Goal: Information Seeking & Learning: Learn about a topic

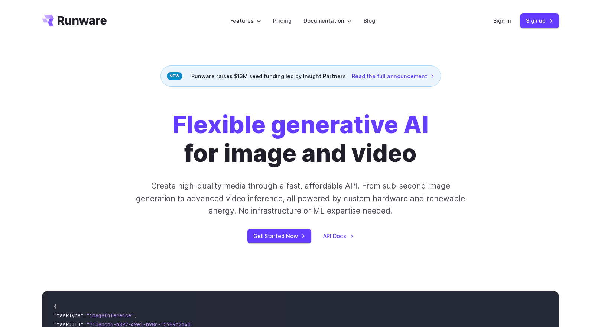
click at [274, 135] on strong "Flexible generative AI" at bounding box center [300, 124] width 256 height 29
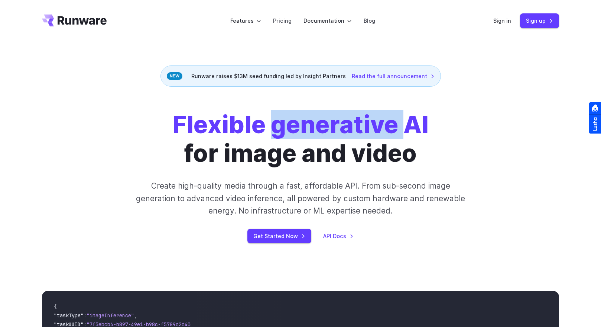
click at [274, 135] on strong "Flexible generative AI" at bounding box center [300, 124] width 256 height 29
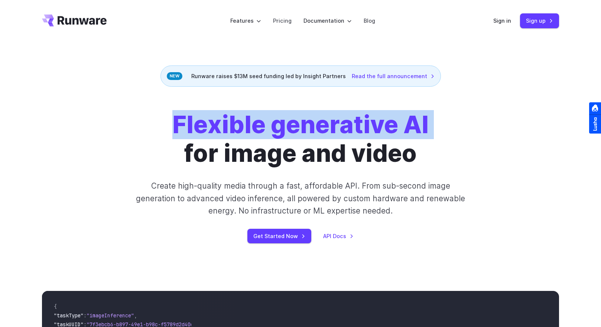
click at [274, 135] on strong "Flexible generative AI" at bounding box center [300, 124] width 256 height 29
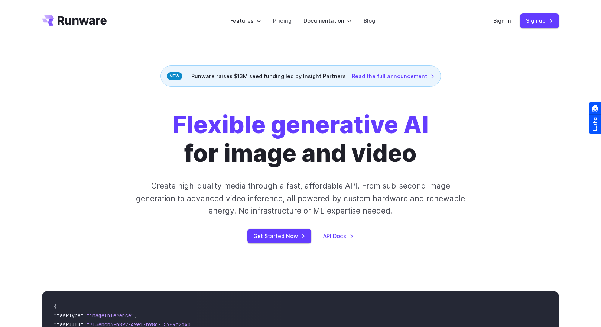
click at [282, 156] on h1 "Flexible generative AI for image and video" at bounding box center [300, 138] width 256 height 57
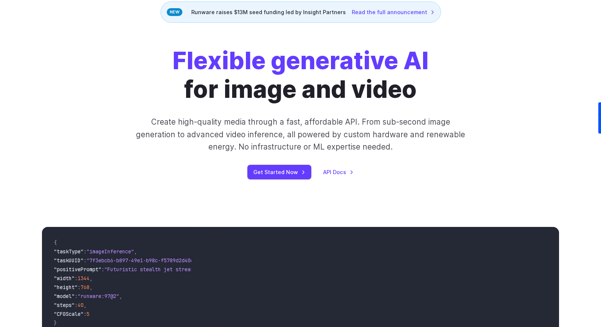
scroll to position [67, 0]
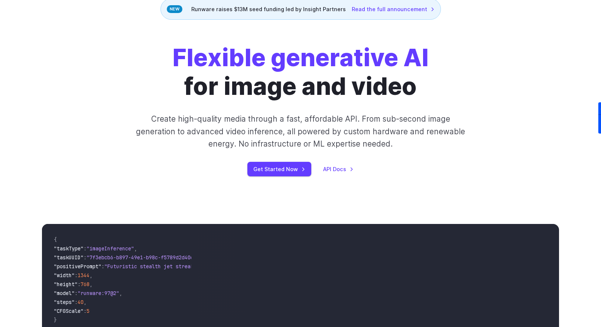
click at [319, 139] on p "Create high-quality media through a fast, affordable API. From sub-second image…" at bounding box center [300, 131] width 331 height 37
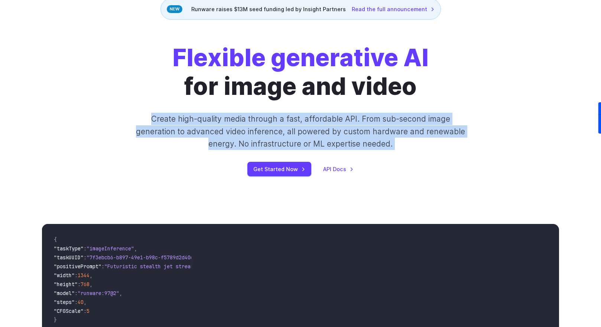
click at [319, 139] on p "Create high-quality media through a fast, affordable API. From sub-second image…" at bounding box center [300, 131] width 331 height 37
click at [273, 135] on p "Create high-quality media through a fast, affordable API. From sub-second image…" at bounding box center [300, 131] width 331 height 37
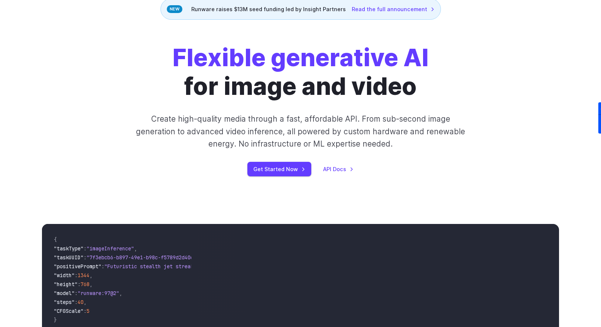
click at [273, 135] on p "Create high-quality media through a fast, affordable API. From sub-second image…" at bounding box center [300, 131] width 331 height 37
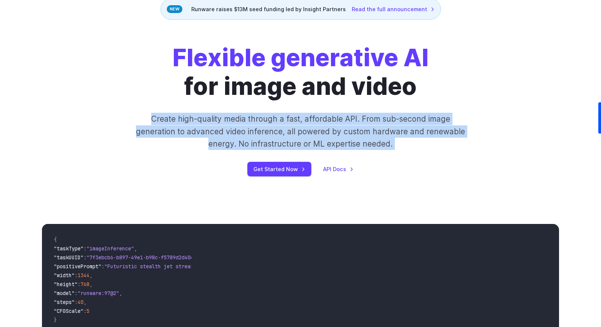
click at [273, 135] on p "Create high-quality media through a fast, affordable API. From sub-second image…" at bounding box center [300, 131] width 331 height 37
click at [303, 140] on p "Create high-quality media through a fast, affordable API. From sub-second image…" at bounding box center [300, 131] width 331 height 37
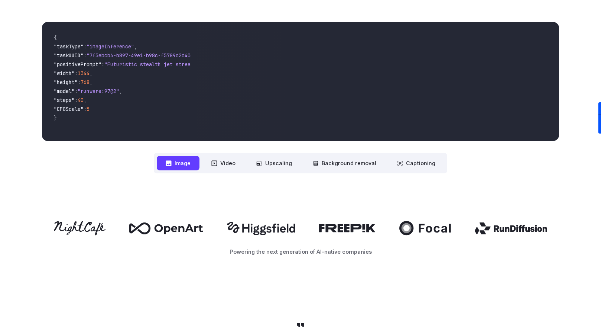
scroll to position [268, 0]
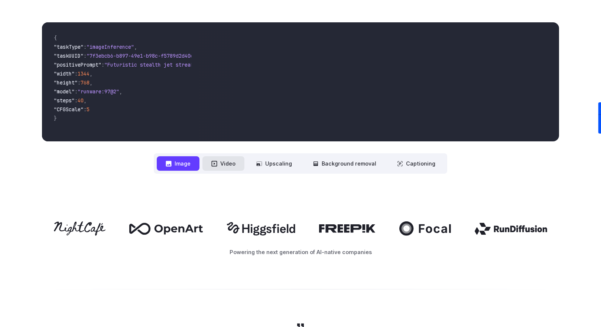
click at [231, 164] on button "Video" at bounding box center [224, 163] width 42 height 14
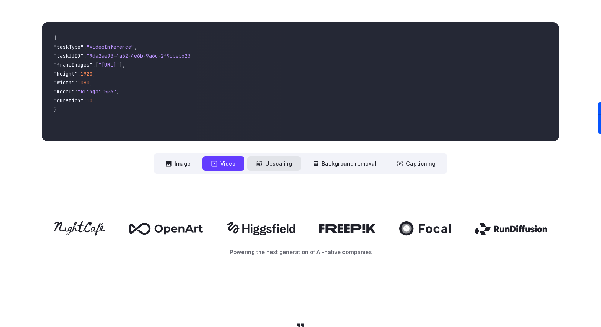
click at [274, 165] on button "Upscaling" at bounding box center [275, 163] width 54 height 14
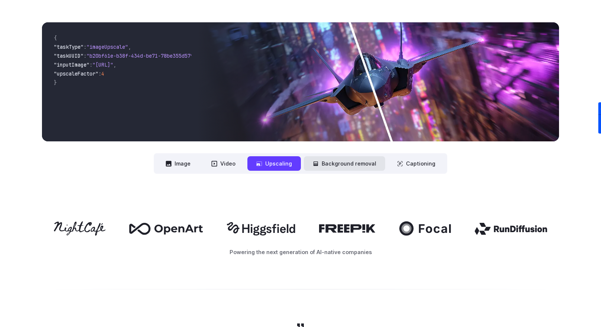
click at [333, 165] on button "Background removal" at bounding box center [344, 163] width 81 height 14
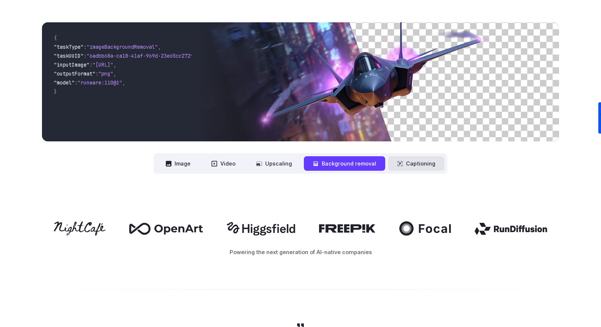
click at [404, 167] on button "Captioning" at bounding box center [416, 163] width 56 height 14
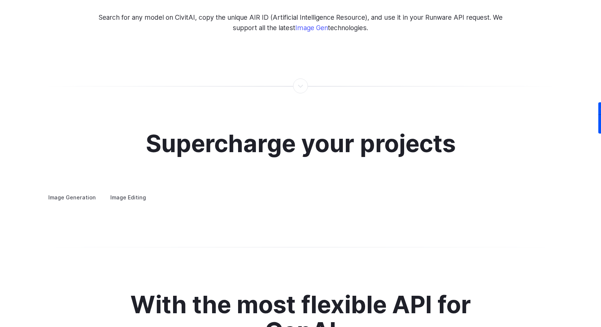
scroll to position [1372, 0]
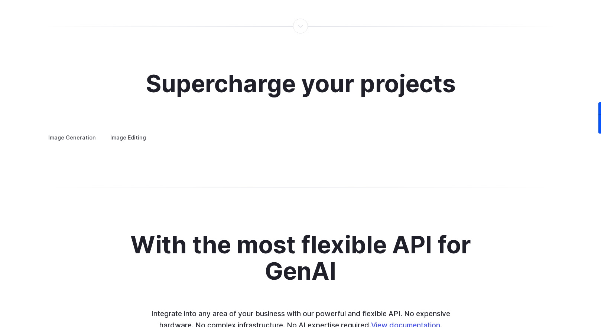
click at [246, 81] on h2 "Supercharge your projects" at bounding box center [301, 84] width 310 height 26
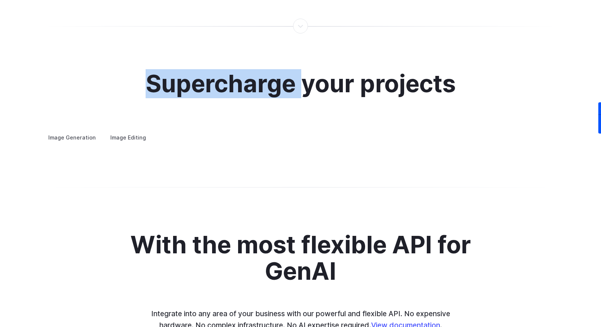
click at [246, 81] on h2 "Supercharge your projects" at bounding box center [301, 84] width 310 height 26
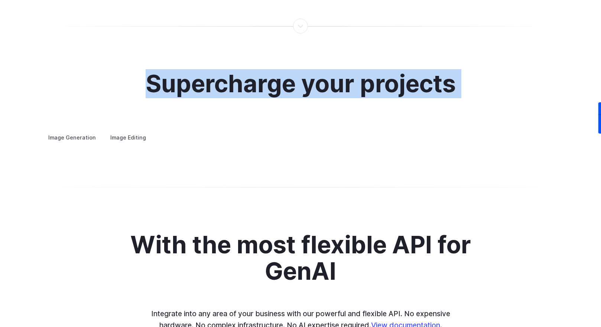
click at [246, 81] on h2 "Supercharge your projects" at bounding box center [301, 84] width 310 height 26
click at [285, 85] on h2 "Supercharge your projects" at bounding box center [301, 84] width 310 height 26
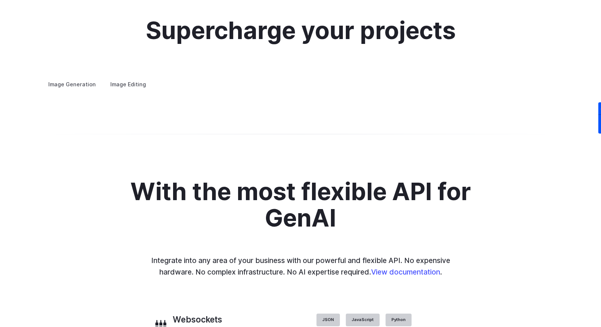
scroll to position [1426, 0]
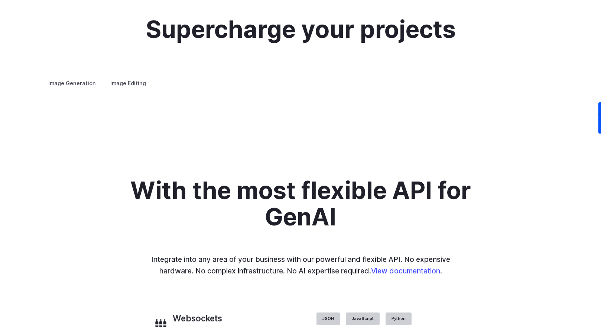
click at [0, 0] on summary "Concept design" at bounding box center [0, 0] width 0 height 0
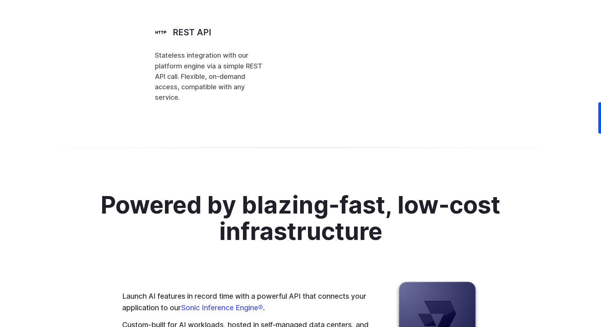
scroll to position [1820, 0]
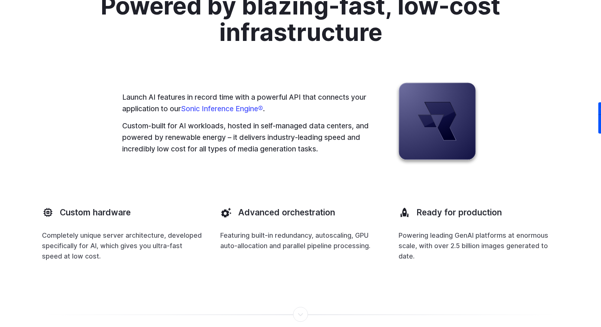
scroll to position [2031, 0]
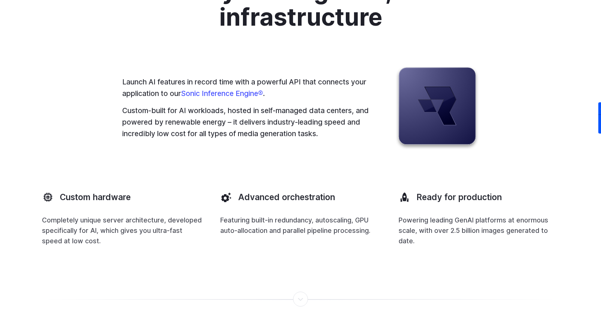
click at [215, 30] on h2 "Powered by blazing-fast, low-cost infrastructure" at bounding box center [301, 4] width 414 height 53
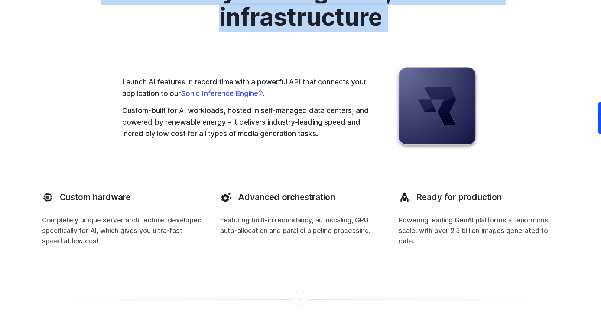
click at [215, 30] on h2 "Powered by blazing-fast, low-cost infrastructure" at bounding box center [301, 4] width 414 height 53
click at [254, 30] on h2 "Powered by blazing-fast, low-cost infrastructure" at bounding box center [301, 4] width 414 height 53
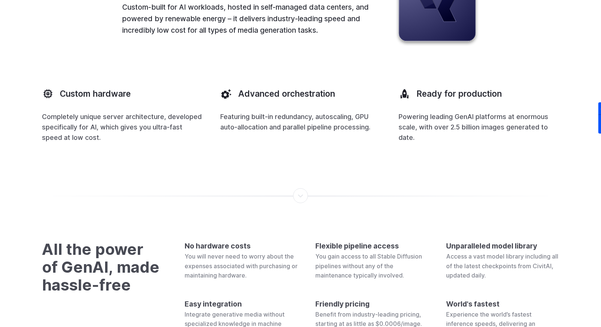
scroll to position [2154, 0]
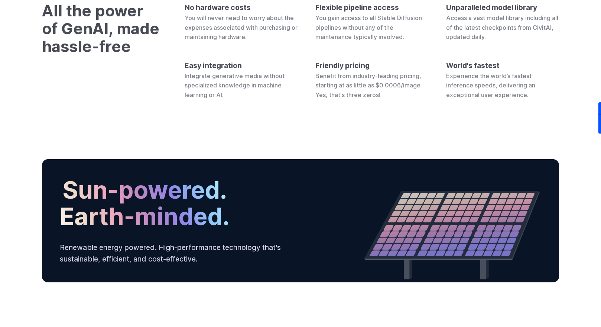
scroll to position [2373, 0]
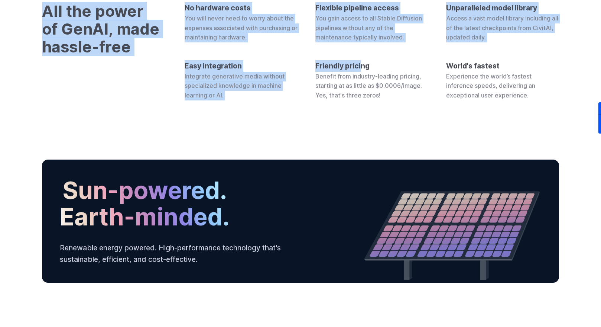
drag, startPoint x: 41, startPoint y: 149, endPoint x: 361, endPoint y: 210, distance: 325.7
click at [361, 100] on div "All the power of GenAI, made hassle-free No hardware costs You will never need …" at bounding box center [300, 51] width 535 height 98
click at [361, 72] on h4 "Friendly pricing" at bounding box center [372, 66] width 113 height 12
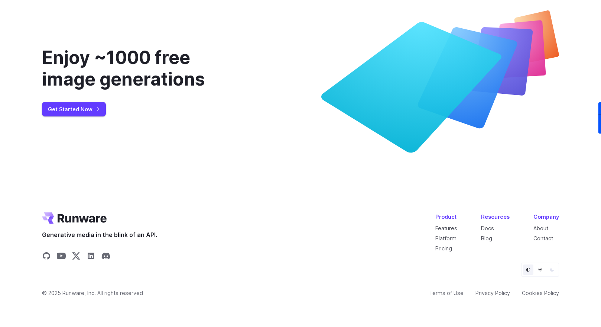
scroll to position [2843, 0]
click at [445, 250] on link "Pricing" at bounding box center [444, 248] width 17 height 6
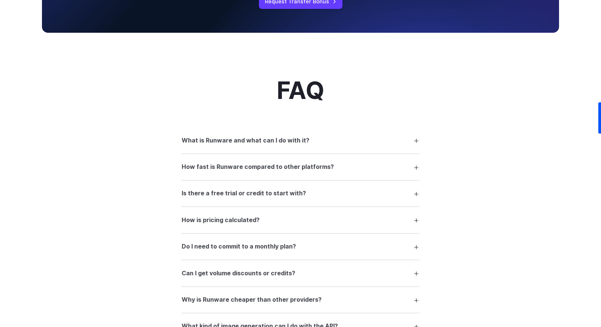
scroll to position [984, 0]
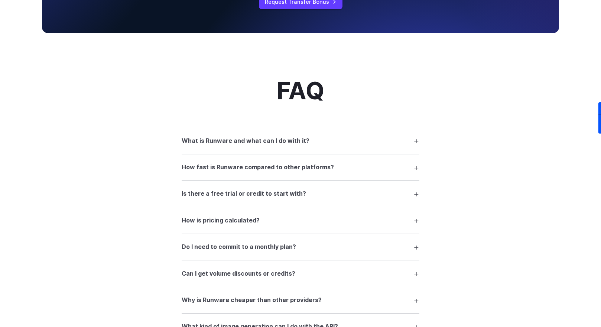
click at [318, 143] on summary "What is Runware and what can I do with it?" at bounding box center [301, 140] width 238 height 14
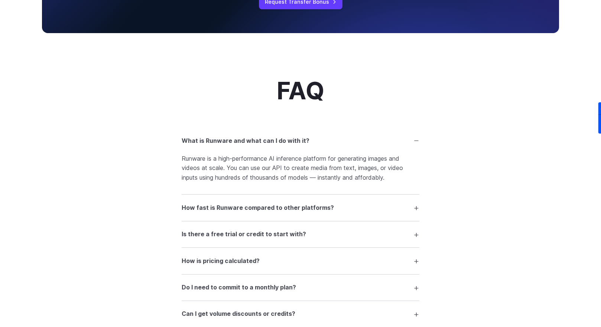
click at [345, 166] on p "Runware is a high-performance AI inference platform for generating images and v…" at bounding box center [301, 168] width 238 height 29
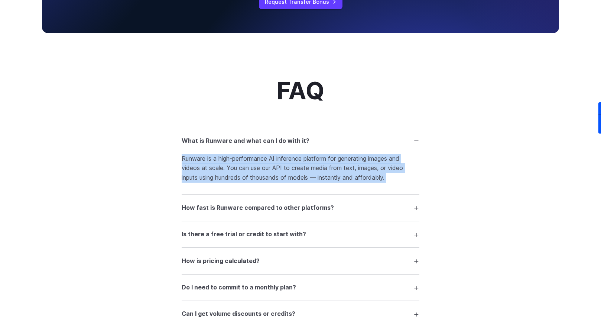
click at [345, 166] on p "Runware is a high-performance AI inference platform for generating images and v…" at bounding box center [301, 168] width 238 height 29
click at [343, 172] on p "Runware is a high-performance AI inference platform for generating images and v…" at bounding box center [301, 168] width 238 height 29
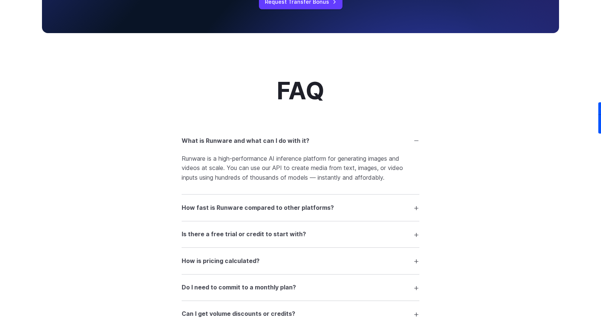
click at [349, 170] on p "Runware is a high-performance AI inference platform for generating images and v…" at bounding box center [301, 168] width 238 height 29
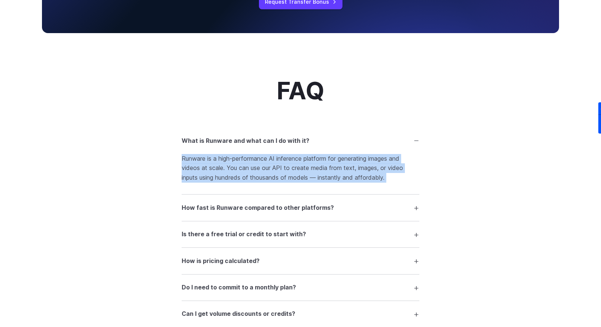
click at [349, 170] on p "Runware is a high-performance AI inference platform for generating images and v…" at bounding box center [301, 168] width 238 height 29
click at [349, 177] on p "Runware is a high-performance AI inference platform for generating images and v…" at bounding box center [301, 168] width 238 height 29
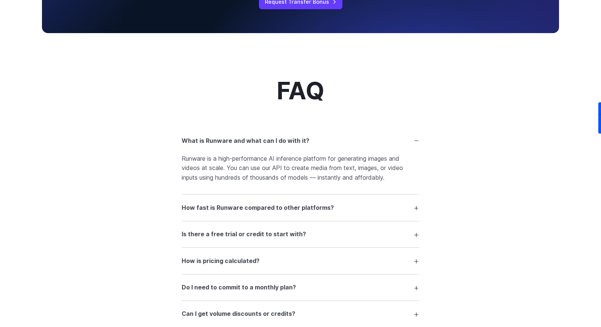
scroll to position [1014, 0]
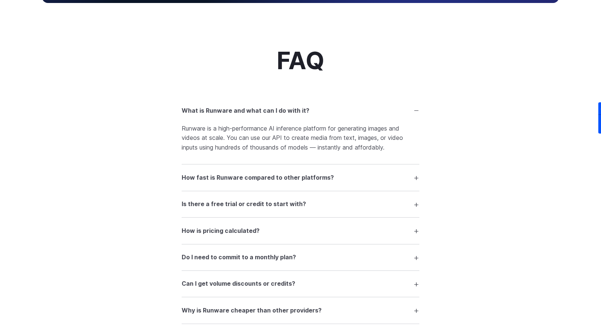
click at [292, 177] on h3 "How fast is Runware compared to other platforms?" at bounding box center [258, 178] width 152 height 10
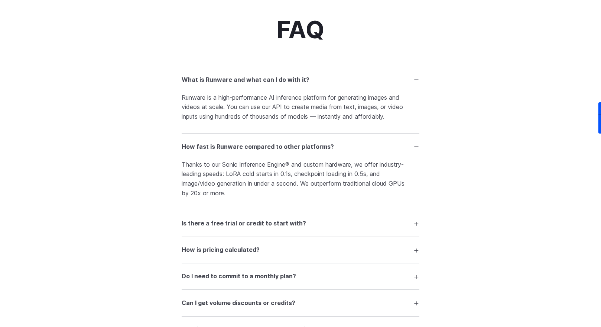
scroll to position [1046, 0]
click at [229, 220] on h3 "Is there a free trial or credit to start with?" at bounding box center [244, 222] width 125 height 10
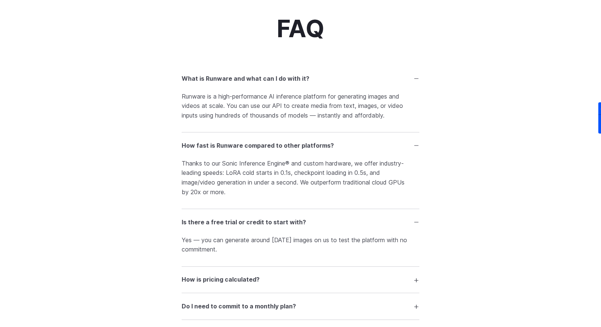
scroll to position [1145, 0]
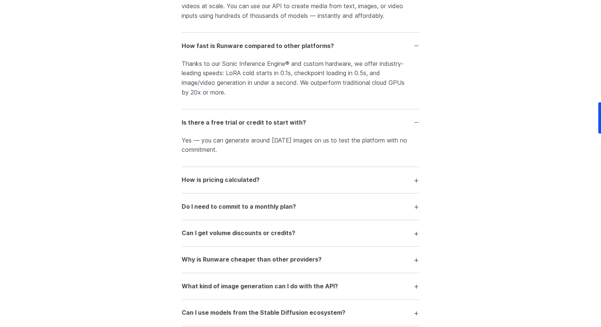
click at [226, 184] on h3 "How is pricing calculated?" at bounding box center [221, 180] width 78 height 10
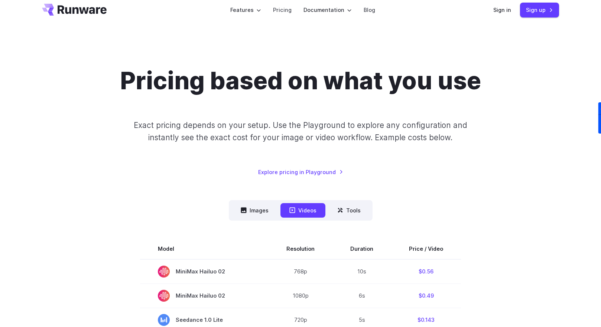
scroll to position [0, 0]
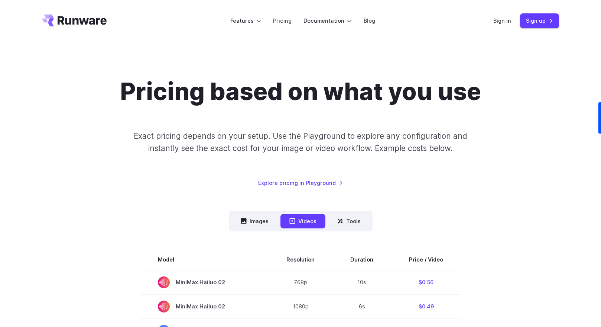
click at [68, 18] on icon "Go to /" at bounding box center [74, 20] width 65 height 12
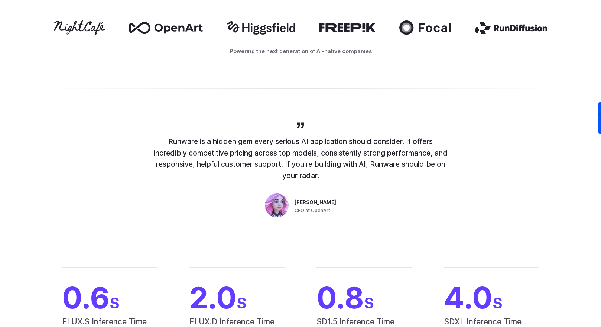
scroll to position [469, 0]
click at [277, 158] on p "Runware is a hidden gem every serious AI application should consider. It offers…" at bounding box center [300, 159] width 297 height 46
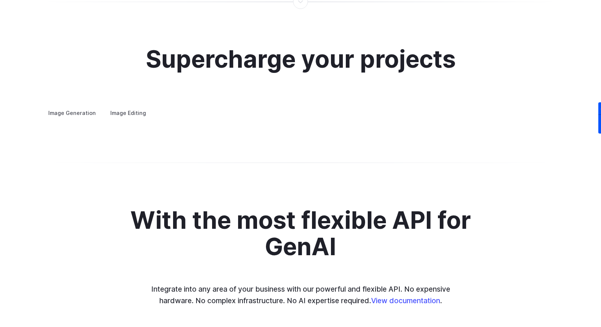
scroll to position [1395, 0]
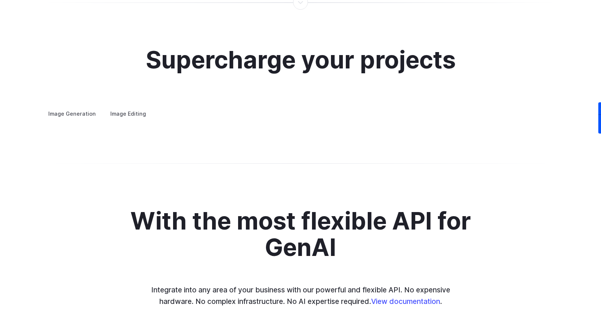
click at [0, 0] on details "Custom avatars Create avatars in any style you desire – whether abstract, carto…" at bounding box center [0, 0] width 0 height 0
click at [125, 108] on label "Image Editing" at bounding box center [128, 113] width 48 height 13
click at [71, 107] on label "Image Generation" at bounding box center [72, 113] width 60 height 13
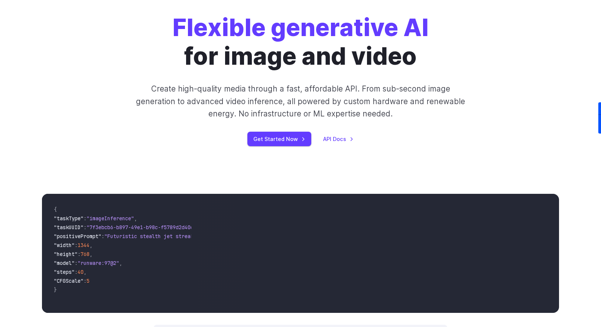
scroll to position [0, 0]
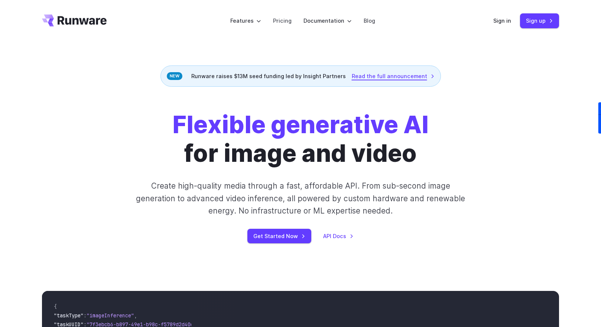
click at [393, 79] on link "Read the full announcement" at bounding box center [393, 76] width 83 height 9
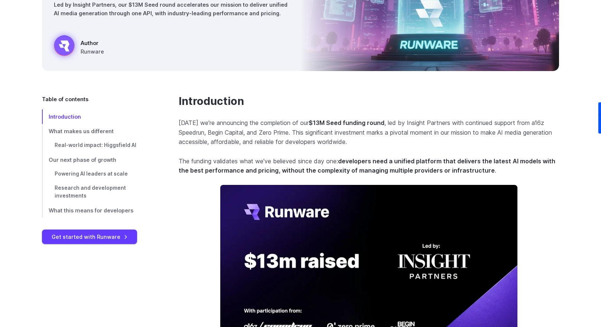
scroll to position [167, 0]
click at [327, 121] on strong "$13M Seed funding round" at bounding box center [347, 122] width 76 height 7
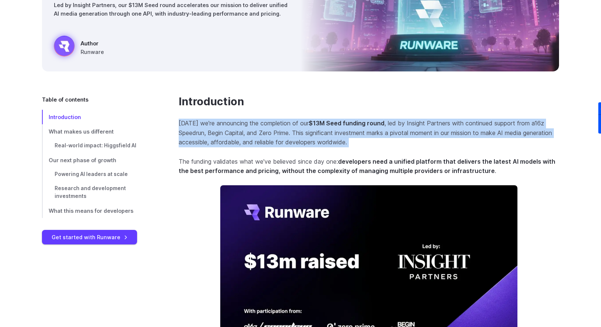
click at [327, 121] on strong "$13M Seed funding round" at bounding box center [347, 122] width 76 height 7
click at [312, 142] on p "Today we're announcing the completion of our $13M Seed funding round , led by I…" at bounding box center [369, 133] width 381 height 29
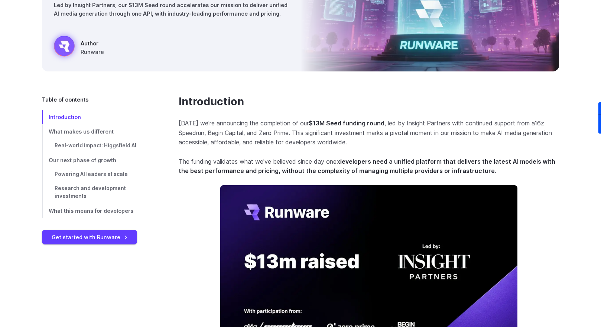
click at [275, 142] on p "Today we're announcing the completion of our $13M Seed funding round , led by I…" at bounding box center [369, 133] width 381 height 29
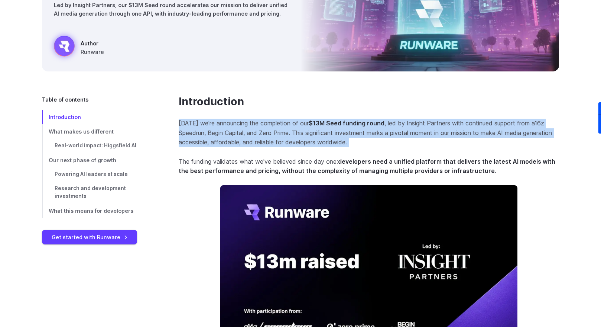
click at [275, 142] on p "Today we're announcing the completion of our $13M Seed funding round , led by I…" at bounding box center [369, 133] width 381 height 29
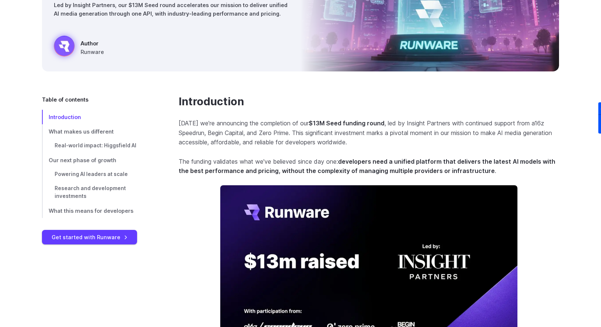
click at [333, 154] on section "Introduction Today we're announcing the completion of our $13M Seed funding rou…" at bounding box center [369, 268] width 381 height 346
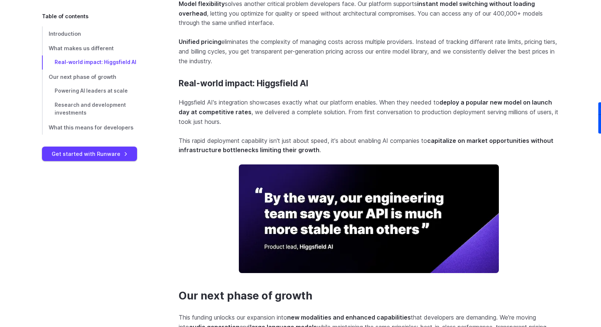
scroll to position [837, 0]
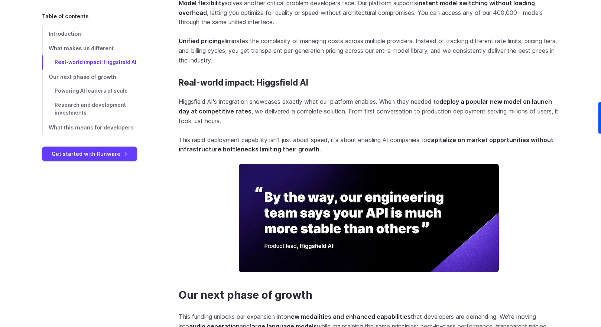
click at [320, 205] on img at bounding box center [369, 218] width 260 height 109
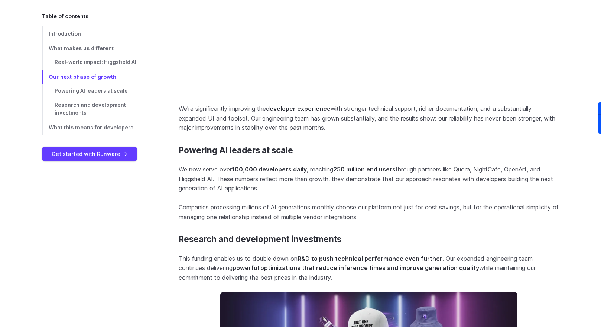
scroll to position [1337, 0]
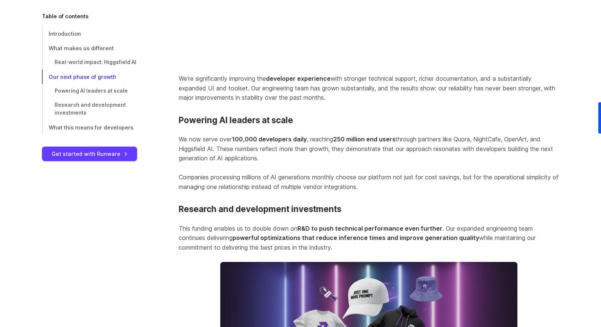
click at [310, 163] on p "We now serve over 100,000 developers daily , reaching 250 million end users thr…" at bounding box center [369, 149] width 381 height 29
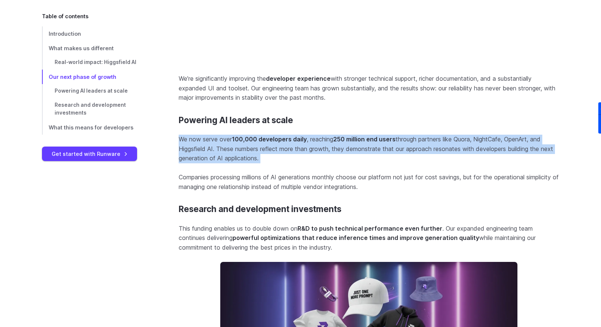
click at [310, 163] on p "We now serve over 100,000 developers daily , reaching 250 million end users thr…" at bounding box center [369, 149] width 381 height 29
click at [309, 163] on p "We now serve over 100,000 developers daily , reaching 250 million end users thr…" at bounding box center [369, 149] width 381 height 29
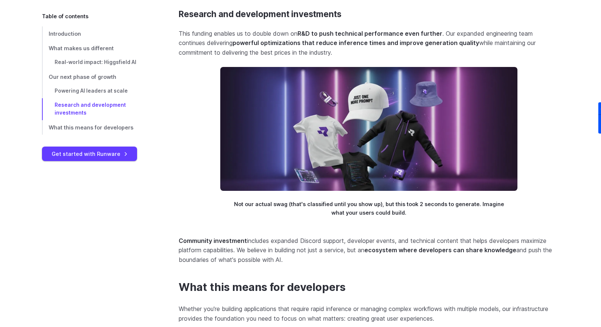
scroll to position [1533, 0]
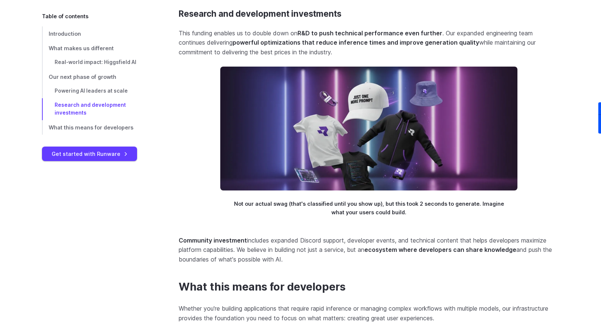
click at [268, 46] on strong "powerful optimizations that reduce inference times and improve generation quali…" at bounding box center [356, 42] width 247 height 7
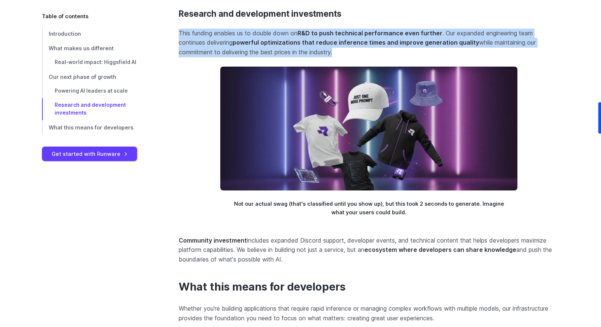
click at [268, 46] on strong "powerful optimizations that reduce inference times and improve generation quali…" at bounding box center [356, 42] width 247 height 7
click at [304, 46] on strong "powerful optimizations that reduce inference times and improve generation quali…" at bounding box center [356, 42] width 247 height 7
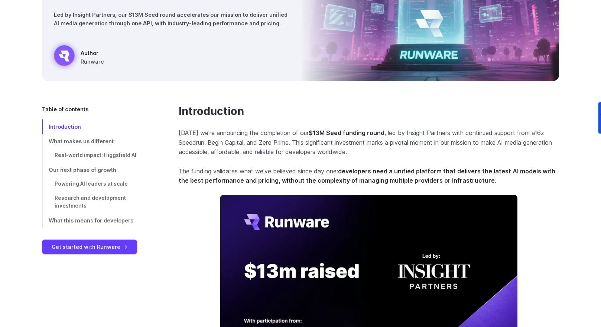
scroll to position [164, 0]
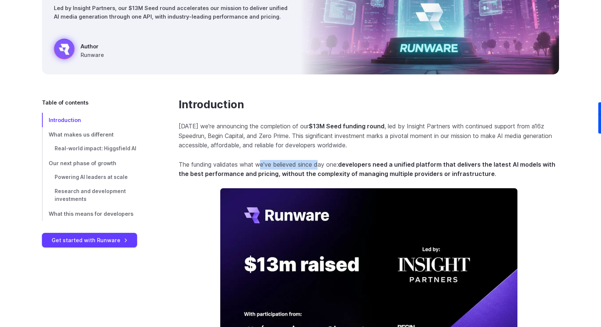
drag, startPoint x: 262, startPoint y: 165, endPoint x: 319, endPoint y: 157, distance: 57.4
click at [319, 157] on section "Introduction Today we're announcing the completion of our $13M Seed funding rou…" at bounding box center [369, 271] width 381 height 346
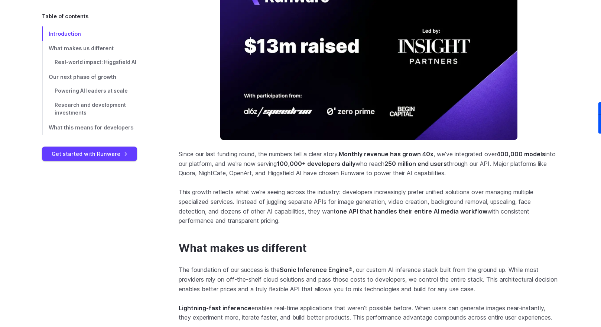
scroll to position [383, 0]
drag, startPoint x: 259, startPoint y: 155, endPoint x: 300, endPoint y: 152, distance: 41.4
click at [300, 152] on p "Since our last funding round, the numbers tell a clear story. Monthly revenue h…" at bounding box center [369, 163] width 381 height 29
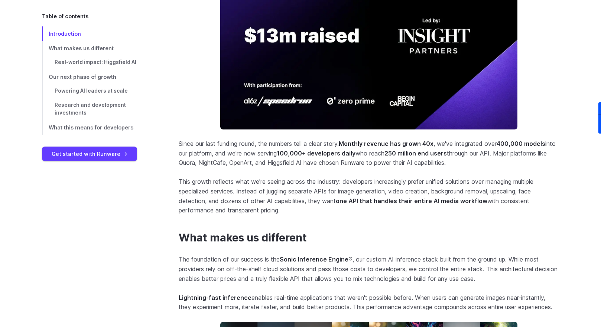
scroll to position [394, 0]
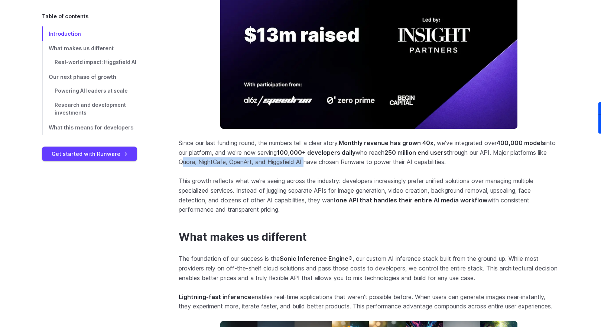
drag, startPoint x: 190, startPoint y: 162, endPoint x: 317, endPoint y: 158, distance: 127.2
click at [317, 158] on p "Since our last funding round, the numbers tell a clear story. Monthly revenue h…" at bounding box center [369, 152] width 381 height 29
click at [354, 184] on p "This growth reflects what we're seeing across the industry: developers increasi…" at bounding box center [369, 195] width 381 height 38
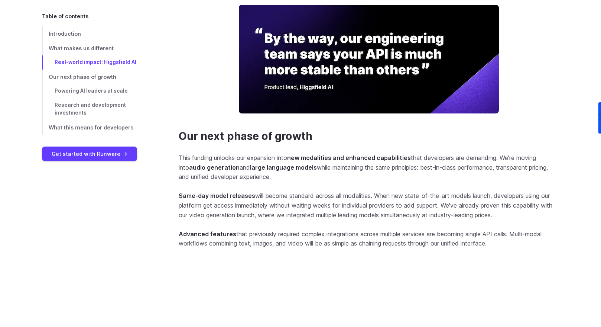
scroll to position [996, 0]
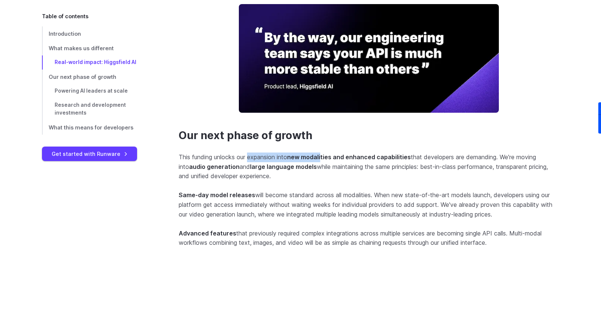
drag, startPoint x: 253, startPoint y: 164, endPoint x: 328, endPoint y: 165, distance: 74.7
click at [328, 165] on p "This funding unlocks our expansion into new modalities and enhanced capabilitie…" at bounding box center [369, 166] width 381 height 29
click at [328, 161] on strong "new modalities and enhanced capabilities" at bounding box center [349, 156] width 124 height 7
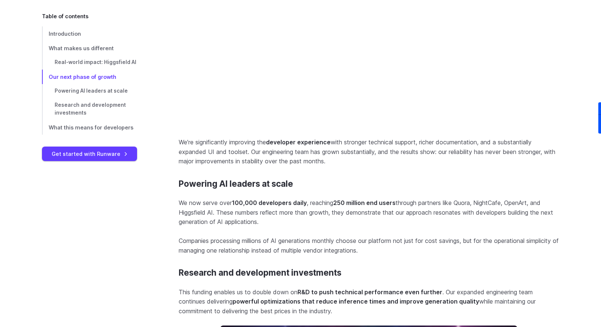
scroll to position [1292, 0]
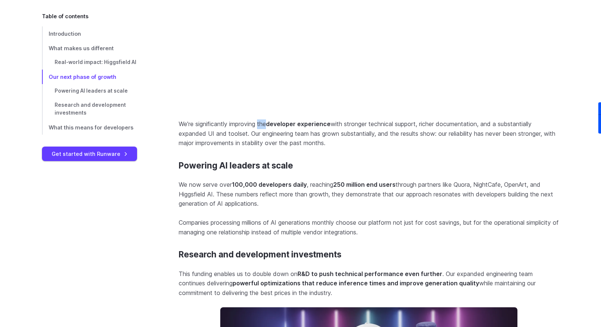
drag, startPoint x: 261, startPoint y: 148, endPoint x: 270, endPoint y: 150, distance: 9.3
click at [270, 150] on section "Our next phase of growth This funding unlocks our expansion into new modalities…" at bounding box center [369, 169] width 381 height 672
click at [273, 127] on strong "developer experience" at bounding box center [298, 123] width 65 height 7
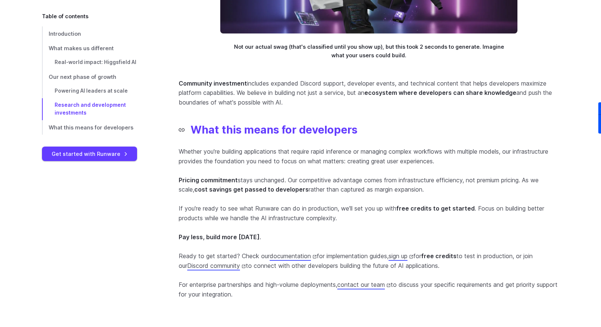
scroll to position [1689, 0]
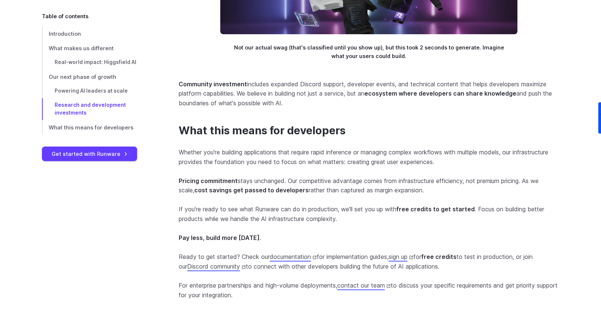
click at [389, 231] on section "What this means for developers Whether you're building applications that requir…" at bounding box center [369, 212] width 381 height 176
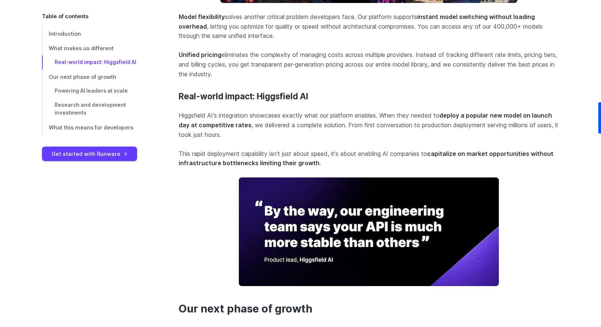
scroll to position [823, 0]
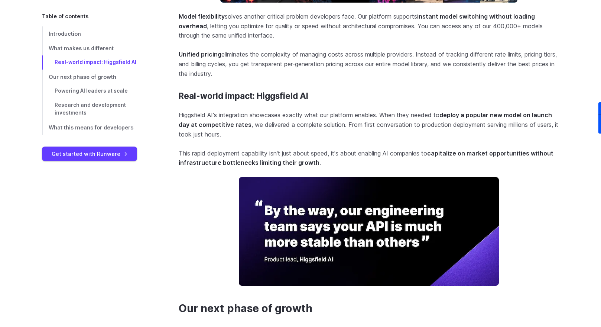
click at [341, 125] on p "Higgsfield AI's integration showcases exactly what our platform enables. When t…" at bounding box center [369, 124] width 381 height 29
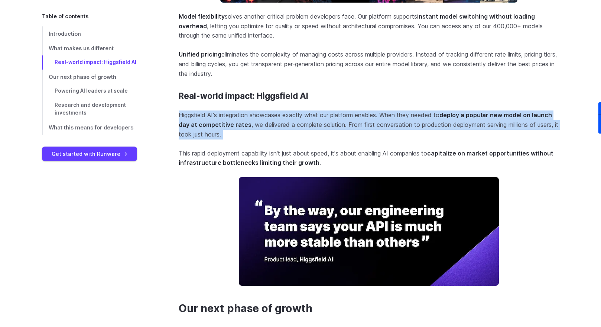
click at [341, 125] on p "Higgsfield AI's integration showcases exactly what our platform enables. When t…" at bounding box center [369, 124] width 381 height 29
click at [335, 132] on p "Higgsfield AI's integration showcases exactly what our platform enables. When t…" at bounding box center [369, 124] width 381 height 29
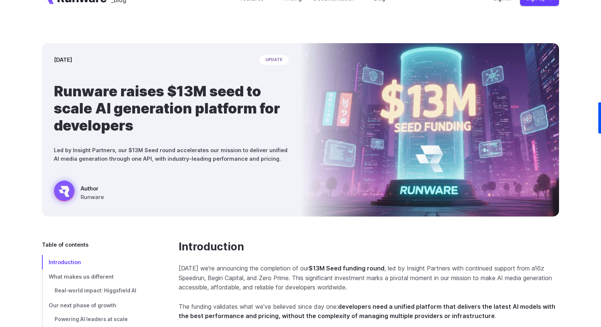
scroll to position [0, 0]
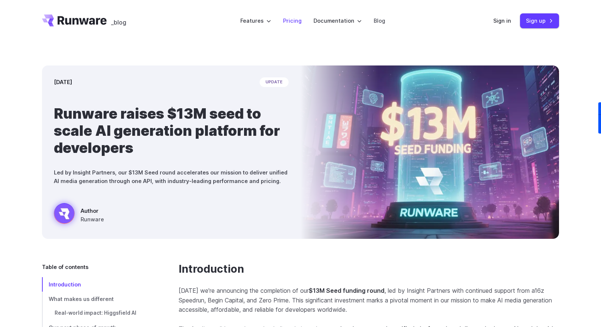
click at [298, 21] on link "Pricing" at bounding box center [292, 20] width 19 height 9
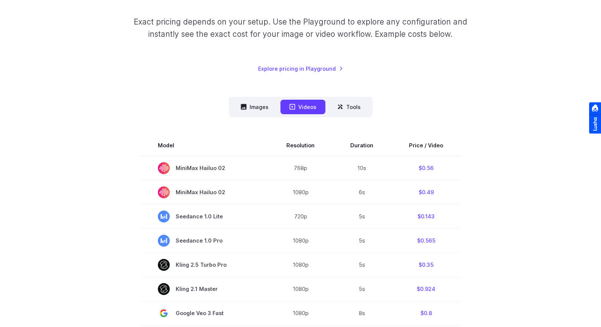
scroll to position [146, 0]
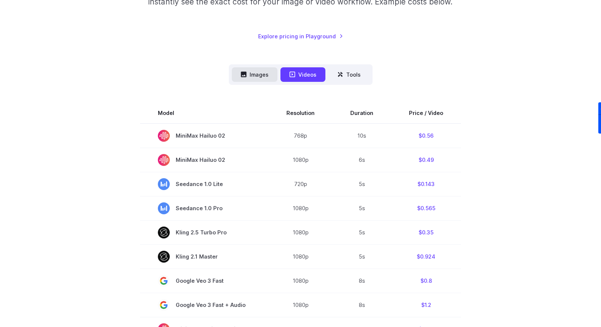
click at [249, 74] on button "Images" at bounding box center [255, 74] width 46 height 14
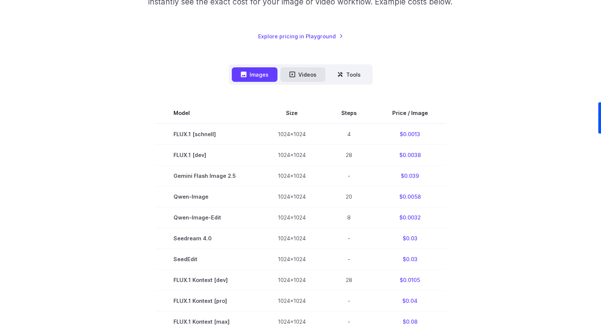
click at [306, 72] on button "Videos" at bounding box center [303, 74] width 45 height 14
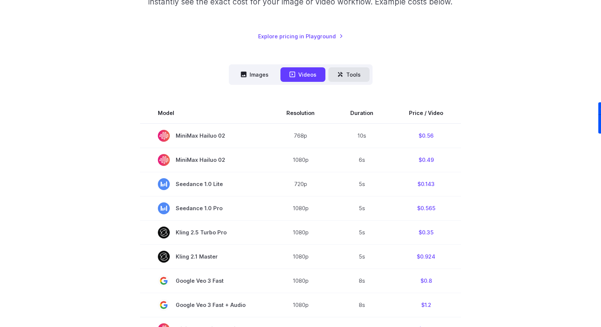
click at [340, 75] on icon at bounding box center [341, 74] width 6 height 6
click at [359, 77] on button "Tools" at bounding box center [349, 74] width 41 height 14
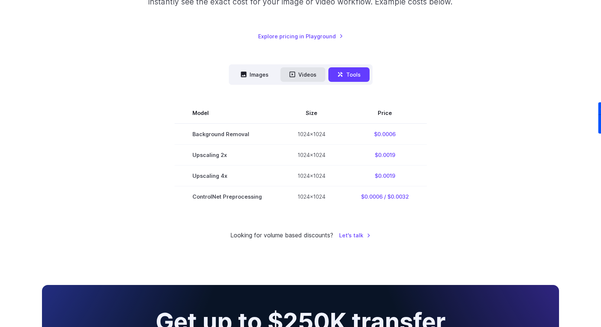
click at [304, 78] on button "Videos" at bounding box center [303, 74] width 45 height 14
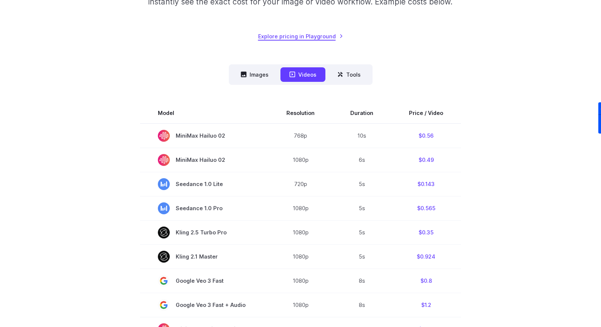
click at [309, 39] on link "Explore pricing in Playground" at bounding box center [300, 36] width 85 height 9
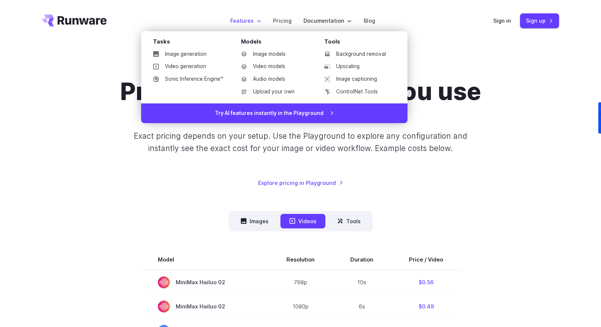
click at [244, 17] on label "Features" at bounding box center [245, 20] width 31 height 9
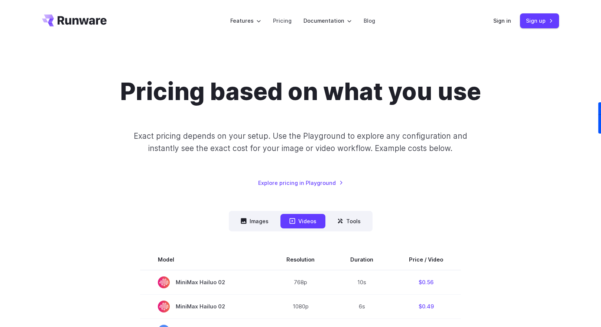
click at [117, 25] on header "Features Tasks Image generation Video generation Sonic Inference Engine™ Models…" at bounding box center [300, 21] width 535 height 42
click at [92, 22] on icon "Go to /" at bounding box center [74, 20] width 65 height 12
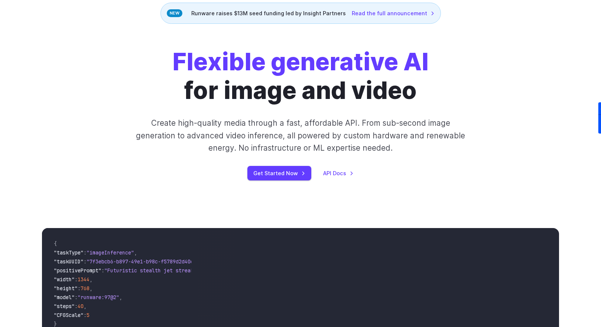
scroll to position [62, 0]
